Goal: Task Accomplishment & Management: Use online tool/utility

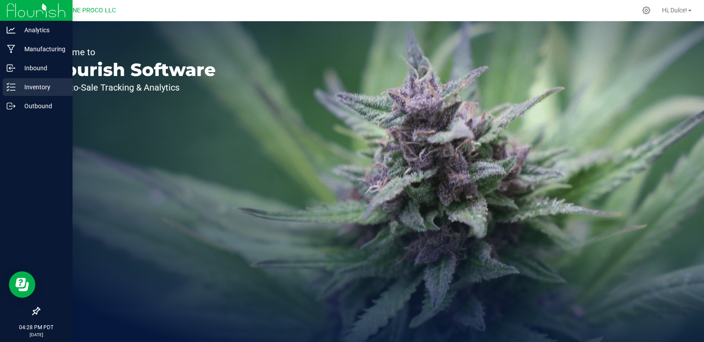
click at [0, 87] on html "Analytics Manufacturing Inbound Inventory Outbound 04:28 PM PDT [DATE] 09/19 DU…" at bounding box center [352, 171] width 704 height 342
click at [24, 88] on p "Inventory" at bounding box center [41, 87] width 53 height 11
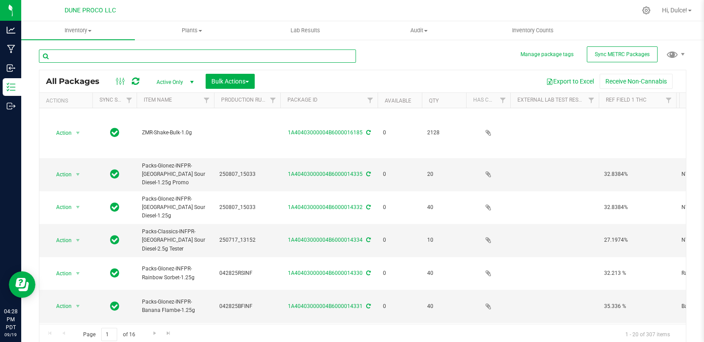
click at [122, 57] on input "text" at bounding box center [197, 56] width 317 height 13
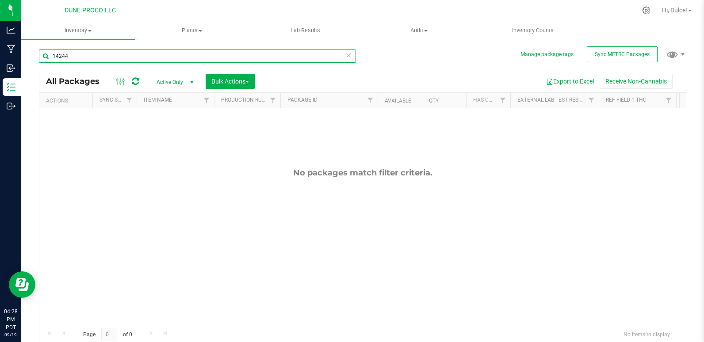
type input "14244"
click at [37, 76] on div "Manage package tags Sync METRC Packages 14244 All Packages Active Only Active O…" at bounding box center [362, 174] width 683 height 270
click at [178, 76] on span "Active Only" at bounding box center [173, 82] width 49 height 12
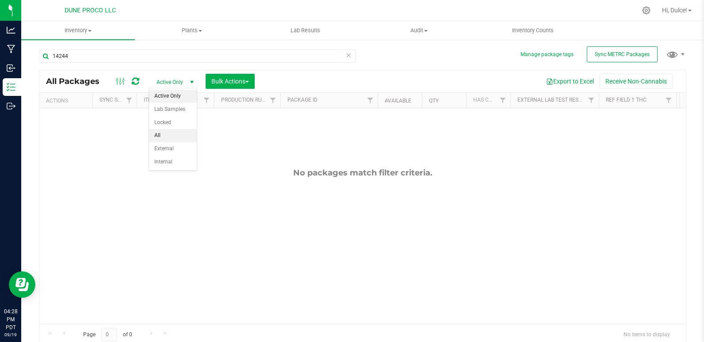
click at [160, 132] on li "All" at bounding box center [173, 135] width 48 height 13
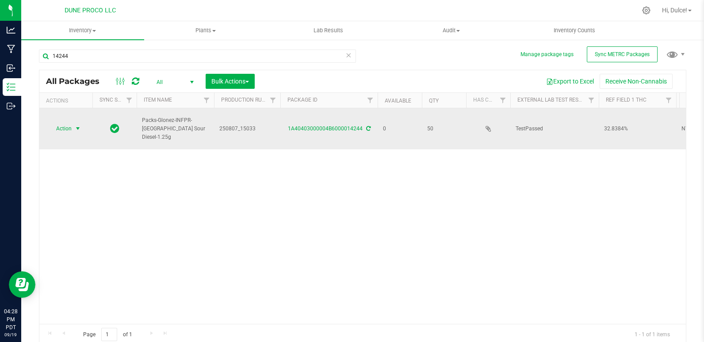
click at [73, 127] on span "select" at bounding box center [78, 128] width 11 height 12
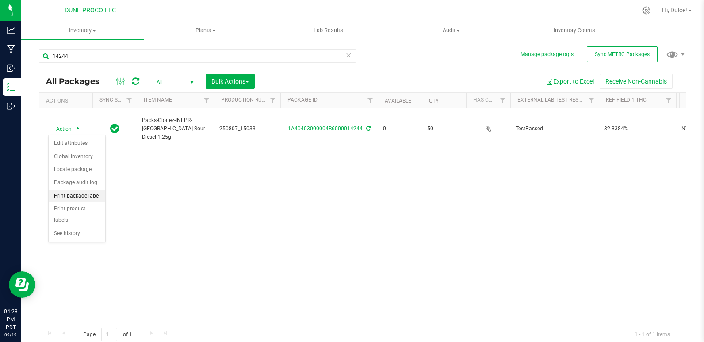
click at [86, 196] on li "Print package label" at bounding box center [77, 196] width 57 height 13
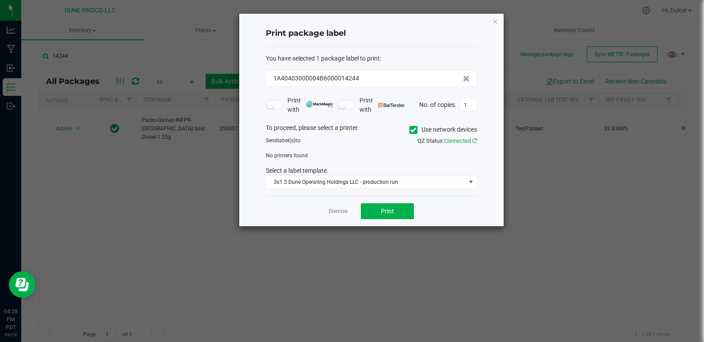
click at [412, 133] on span at bounding box center [413, 130] width 8 height 8
click at [0, 0] on input "Use network devices" at bounding box center [0, 0] width 0 height 0
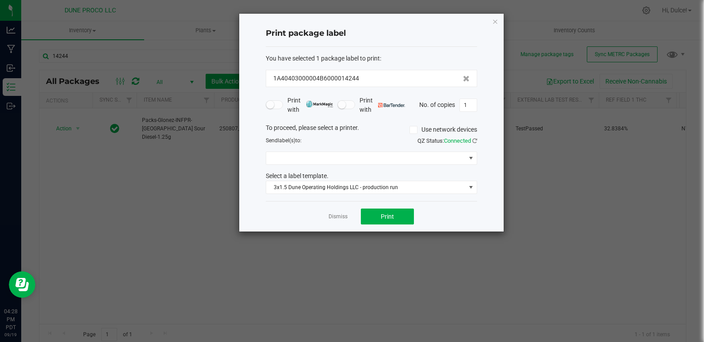
click at [383, 166] on div "To proceed, please select a printer. Use network devices Send label(s) to: QZ S…" at bounding box center [371, 158] width 211 height 71
click at [377, 158] on span at bounding box center [365, 158] width 199 height 12
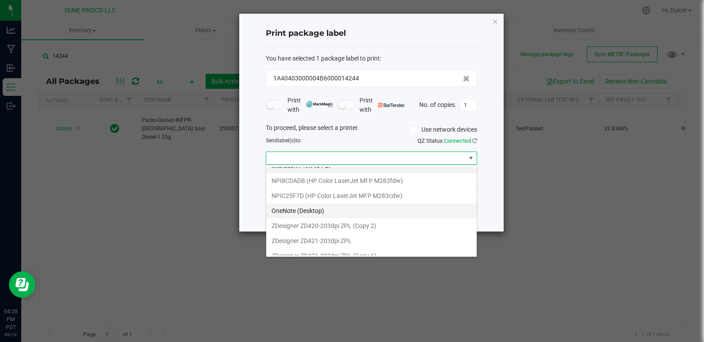
scroll to position [17, 0]
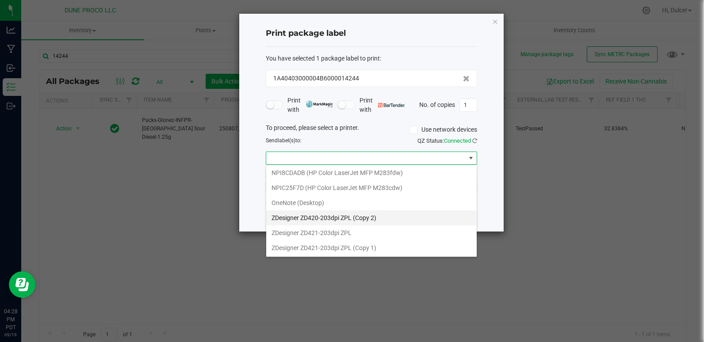
click at [352, 214] on 2\) "ZDesigner ZD420-203dpi ZPL (Copy 2)" at bounding box center [371, 217] width 210 height 15
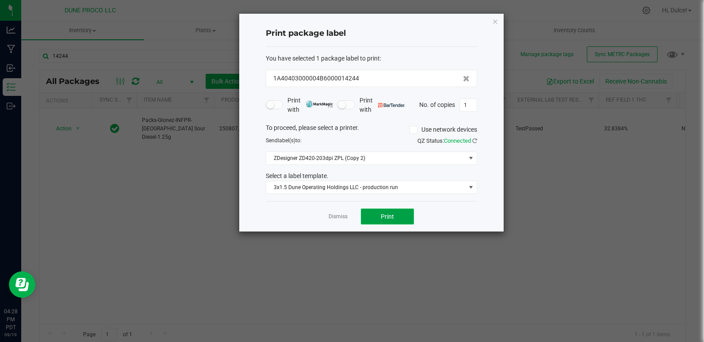
click at [388, 224] on button "Print" at bounding box center [387, 217] width 53 height 16
click at [344, 219] on link "Dismiss" at bounding box center [337, 217] width 19 height 8
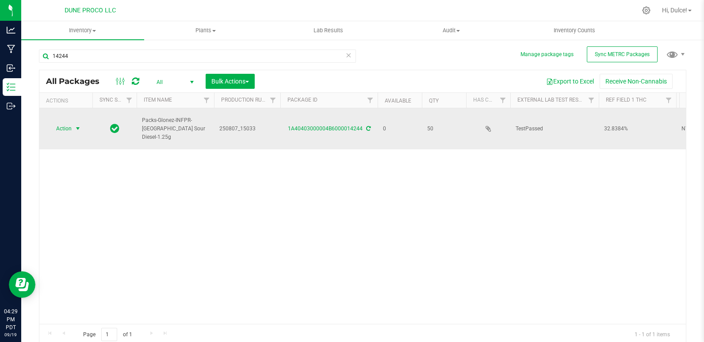
click at [73, 128] on span "select" at bounding box center [78, 128] width 11 height 12
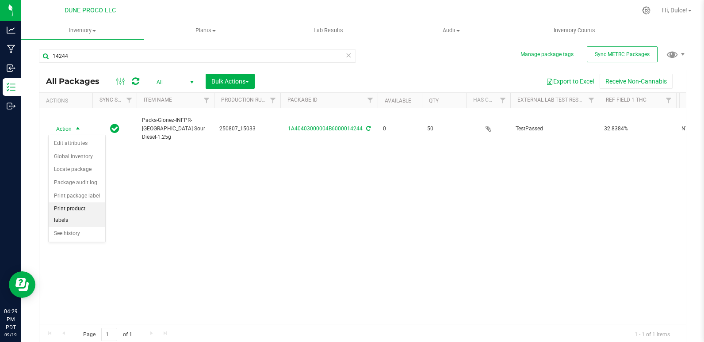
click at [87, 209] on li "Print product labels" at bounding box center [77, 214] width 57 height 24
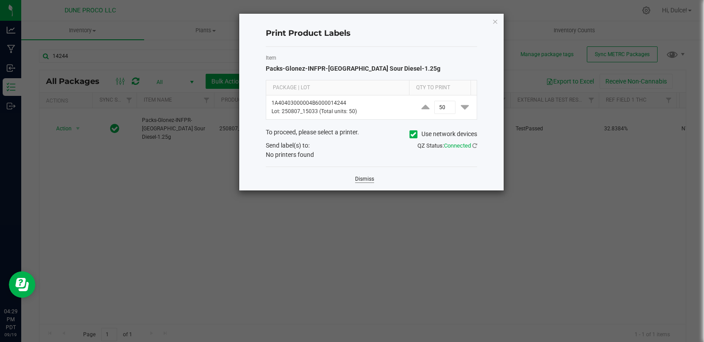
click at [365, 177] on link "Dismiss" at bounding box center [364, 180] width 19 height 8
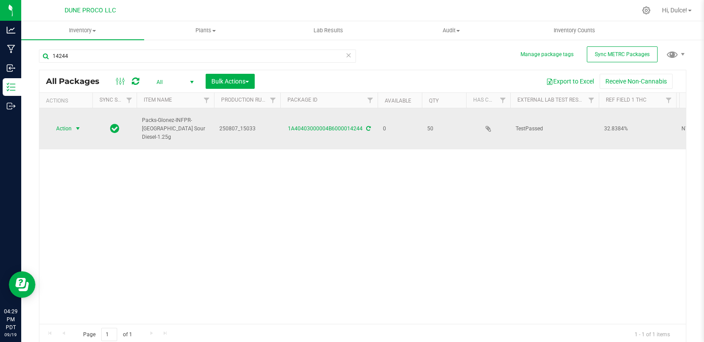
click at [75, 128] on span "select" at bounding box center [77, 128] width 7 height 7
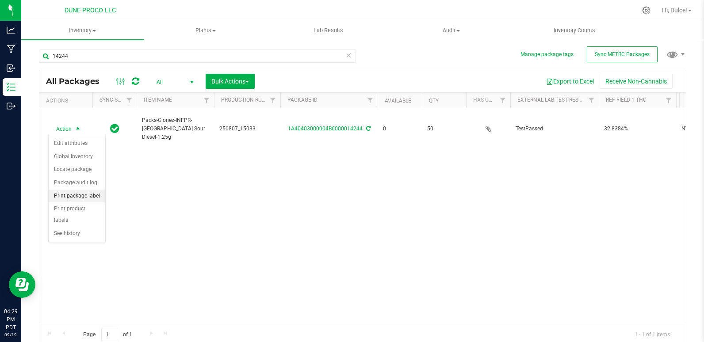
click at [93, 195] on li "Print package label" at bounding box center [77, 196] width 57 height 13
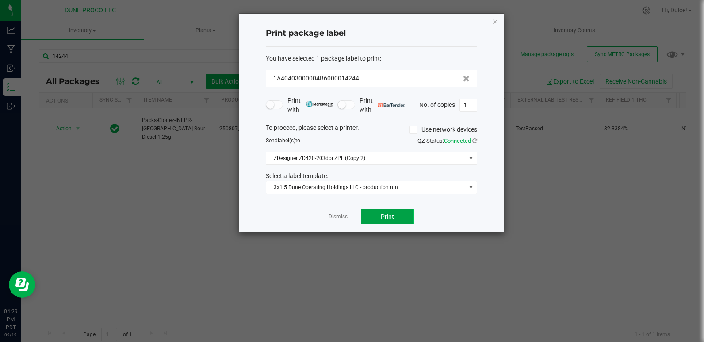
click at [380, 217] on button "Print" at bounding box center [387, 217] width 53 height 16
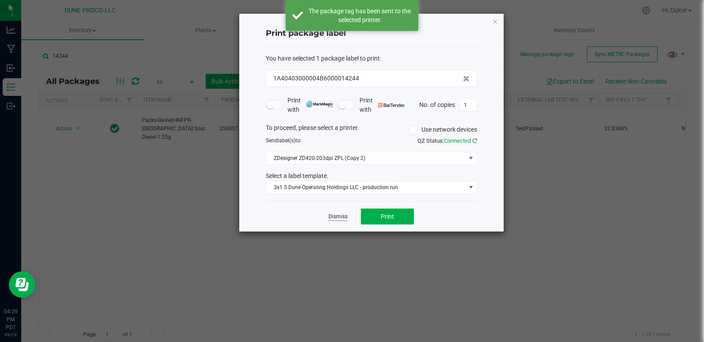
click at [333, 218] on link "Dismiss" at bounding box center [337, 217] width 19 height 8
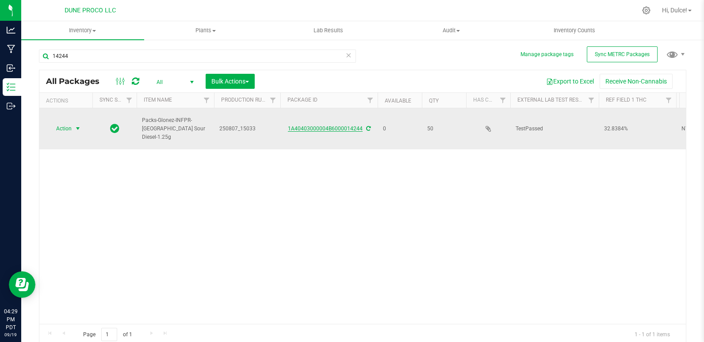
click at [338, 128] on link "1A40403000004B6000014244" at bounding box center [325, 129] width 75 height 6
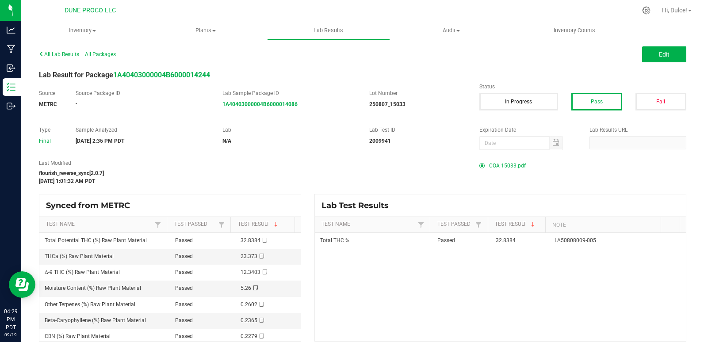
click at [502, 167] on span "COA 15033.pdf" at bounding box center [507, 165] width 37 height 13
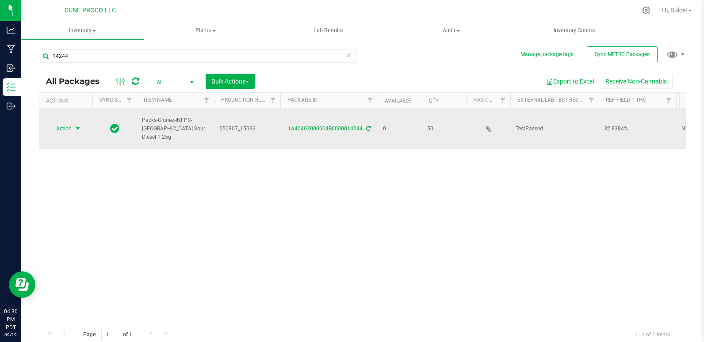
click at [72, 127] on span "Action" at bounding box center [60, 128] width 24 height 12
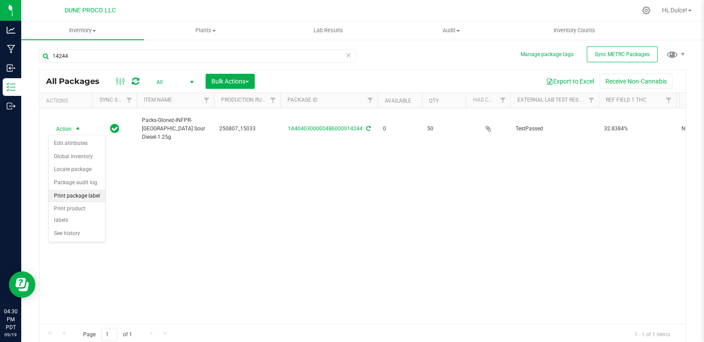
click at [93, 197] on li "Print package label" at bounding box center [77, 196] width 57 height 13
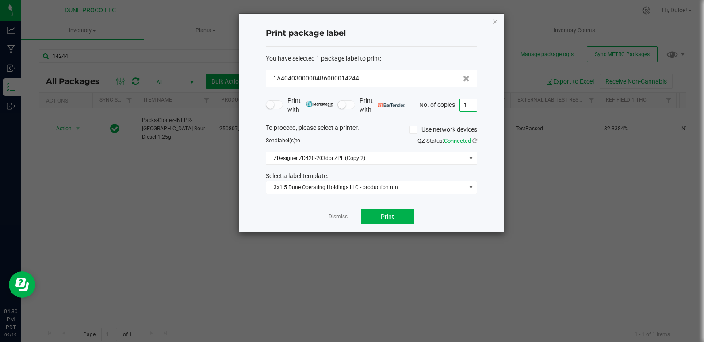
click at [470, 101] on input "1" at bounding box center [468, 105] width 17 height 12
type input "55"
click at [395, 221] on button "Print" at bounding box center [387, 217] width 53 height 16
